Goal: Task Accomplishment & Management: Manage account settings

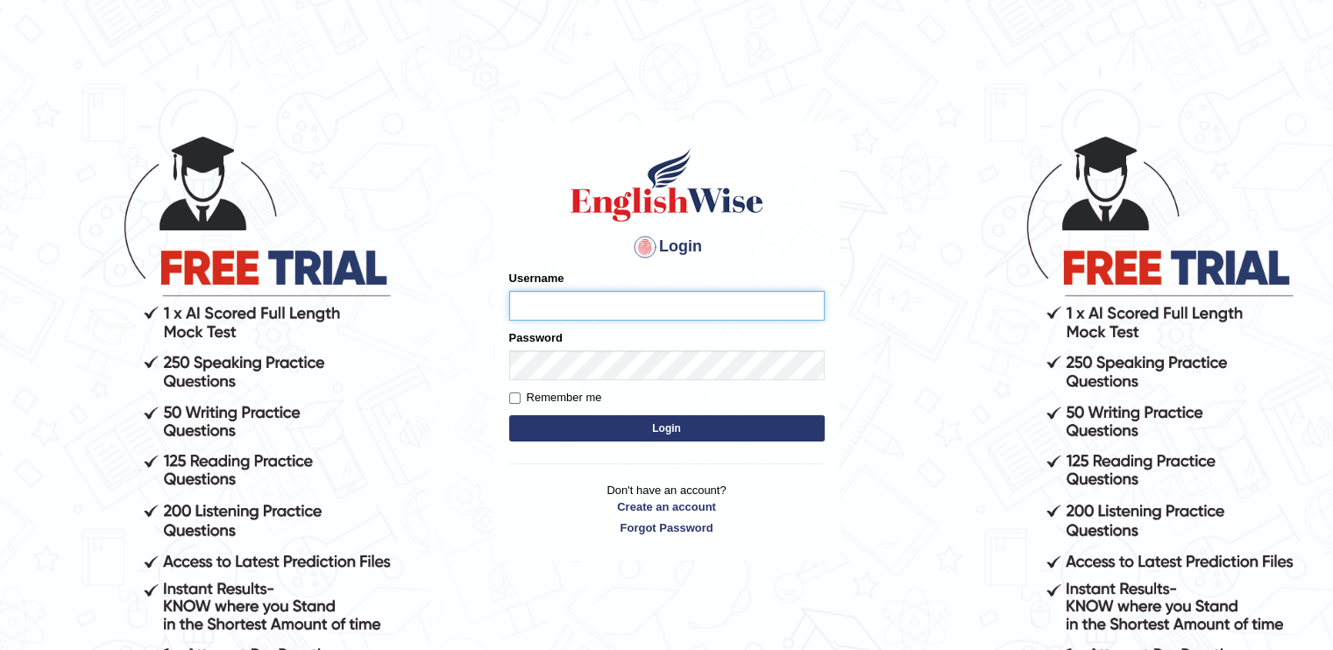
type input "eduvisionglobal"
click at [513, 392] on label "Remember me" at bounding box center [555, 398] width 93 height 18
click at [513, 393] on input "Remember me" at bounding box center [514, 398] width 11 height 11
checkbox input "true"
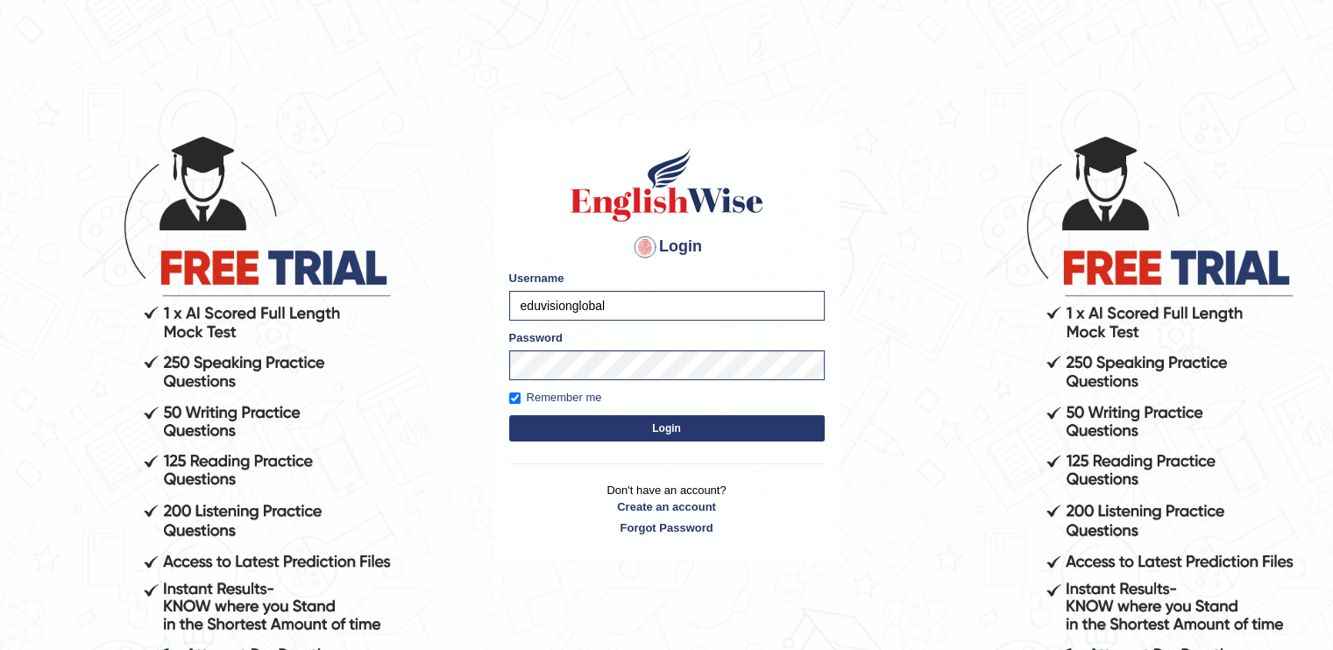
click at [564, 429] on button "Login" at bounding box center [666, 428] width 315 height 26
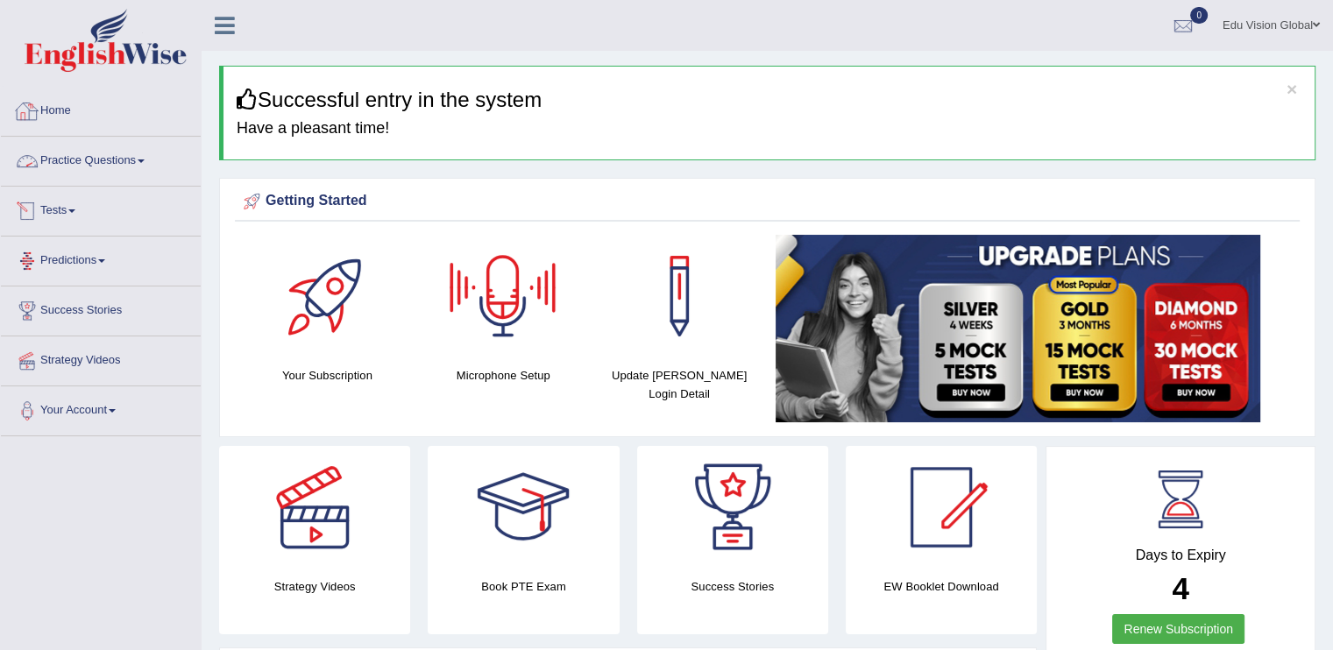
click at [81, 104] on link "Home" at bounding box center [101, 109] width 200 height 44
